Goal: Task Accomplishment & Management: Complete application form

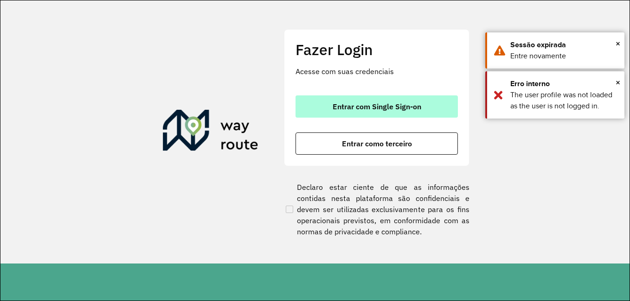
click at [360, 100] on button "Entrar com Single Sign-on" at bounding box center [376, 106] width 162 height 22
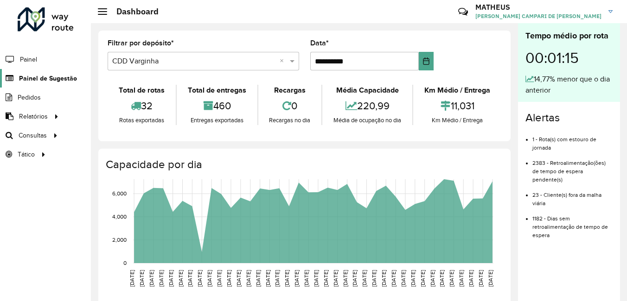
click at [48, 82] on span "Painel de Sugestão" at bounding box center [48, 79] width 58 height 10
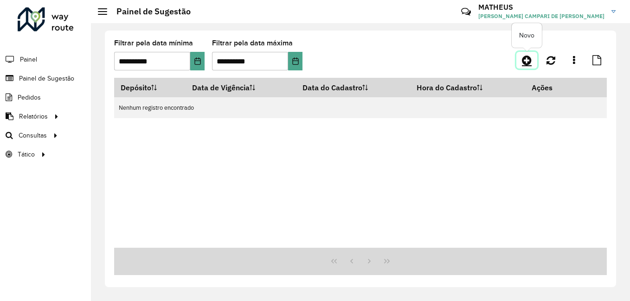
click at [519, 57] on link at bounding box center [526, 60] width 21 height 17
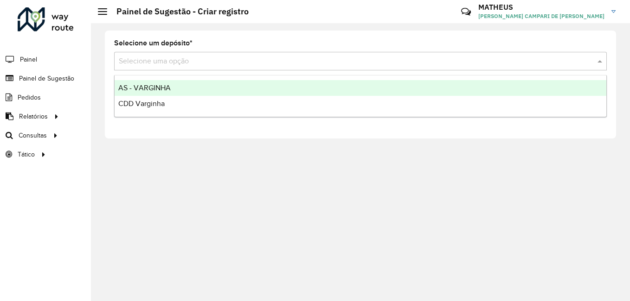
click at [178, 69] on div "Selecione uma opção" at bounding box center [360, 61] width 492 height 19
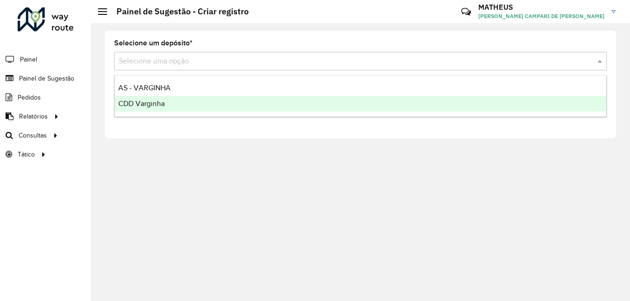
click at [168, 104] on div "CDD Varginha" at bounding box center [360, 104] width 491 height 16
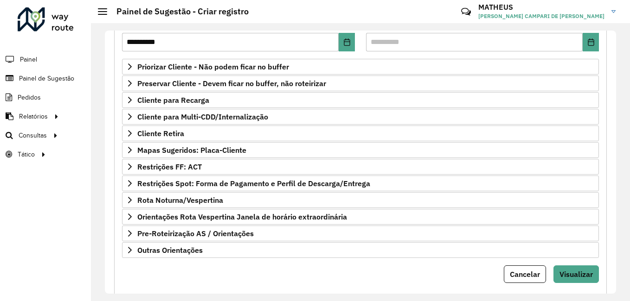
scroll to position [46, 0]
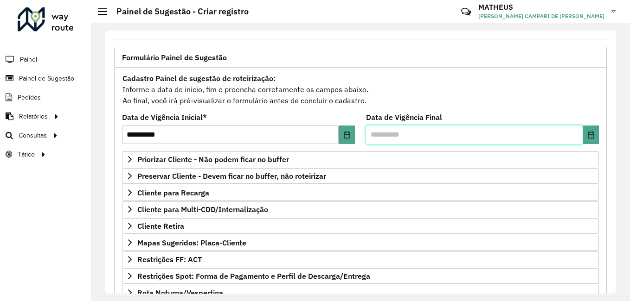
click at [404, 137] on input "text" at bounding box center [474, 135] width 216 height 19
click at [593, 133] on button "Choose Date" at bounding box center [590, 135] width 16 height 19
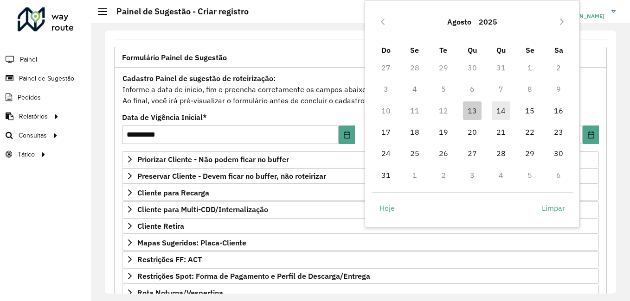
click at [503, 110] on span "14" at bounding box center [500, 111] width 19 height 19
type input "**********"
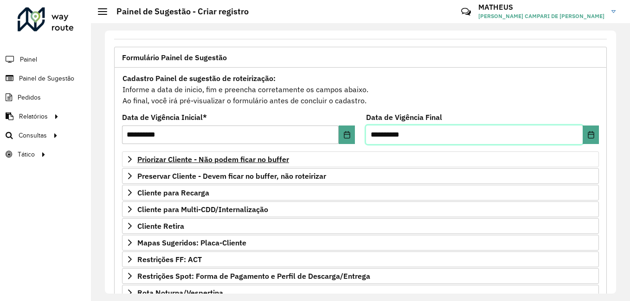
scroll to position [139, 0]
